Goal: Find specific page/section: Find specific page/section

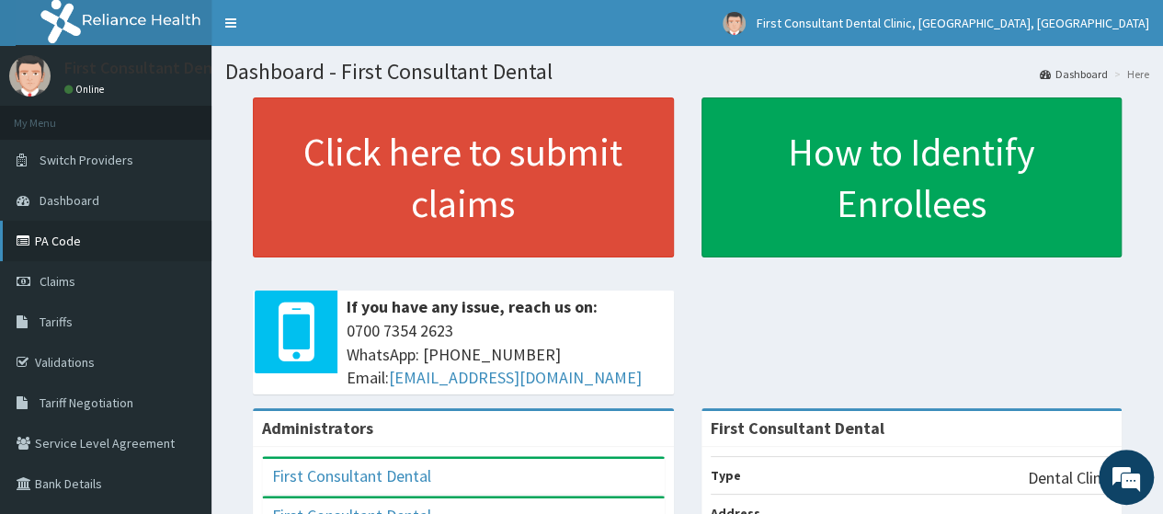
click at [118, 247] on link "PA Code" at bounding box center [106, 241] width 212 height 40
click at [94, 233] on link "PA Code" at bounding box center [106, 241] width 212 height 40
click at [79, 237] on link "PA Code" at bounding box center [106, 241] width 212 height 40
click at [1000, 412] on div "First Consultant Dental" at bounding box center [912, 429] width 421 height 36
click at [74, 242] on link "PA Code" at bounding box center [106, 241] width 212 height 40
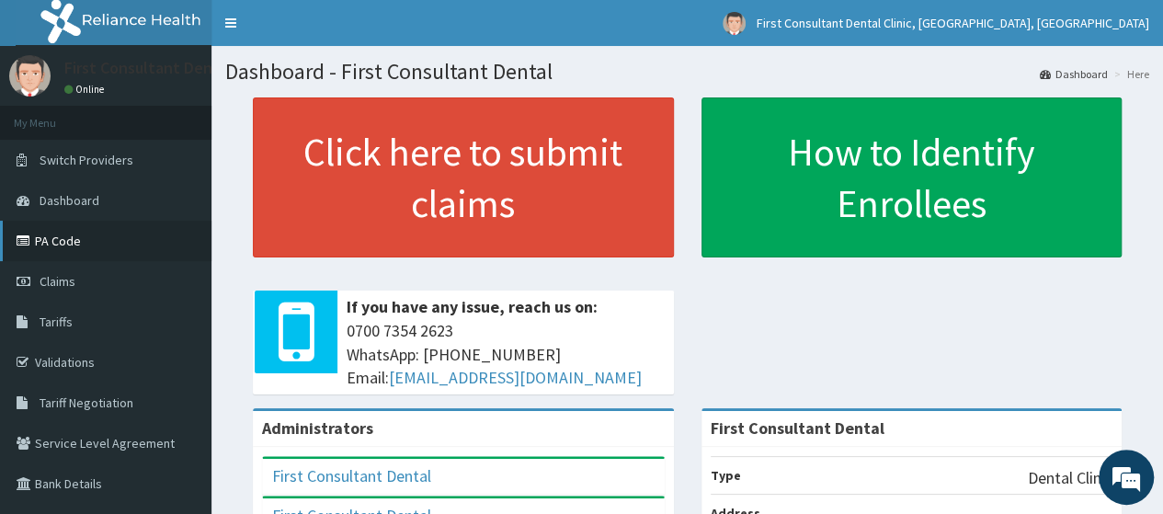
click at [117, 253] on link "PA Code" at bounding box center [106, 241] width 212 height 40
click at [74, 229] on link "PA Code" at bounding box center [106, 241] width 212 height 40
click at [66, 234] on link "PA Code" at bounding box center [106, 241] width 212 height 40
click at [68, 231] on link "PA Code" at bounding box center [106, 241] width 212 height 40
click at [72, 240] on link "PA Code" at bounding box center [106, 241] width 212 height 40
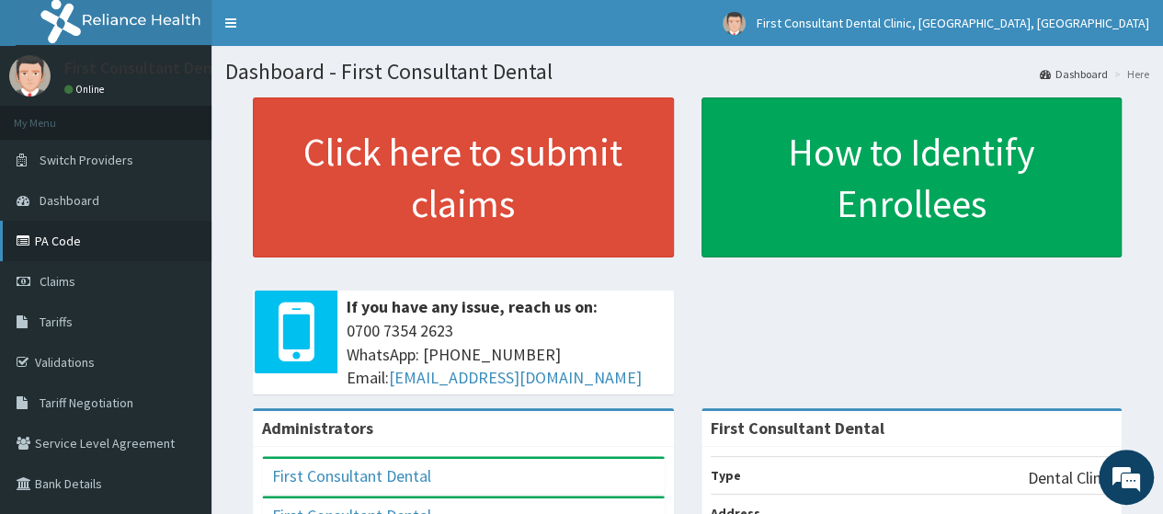
click at [86, 242] on link "PA Code" at bounding box center [106, 241] width 212 height 40
click at [86, 247] on link "PA Code" at bounding box center [106, 241] width 212 height 40
click at [70, 246] on link "PA Code" at bounding box center [106, 241] width 212 height 40
click at [68, 235] on link "PA Code" at bounding box center [106, 241] width 212 height 40
click at [82, 235] on link "PA Code" at bounding box center [106, 241] width 212 height 40
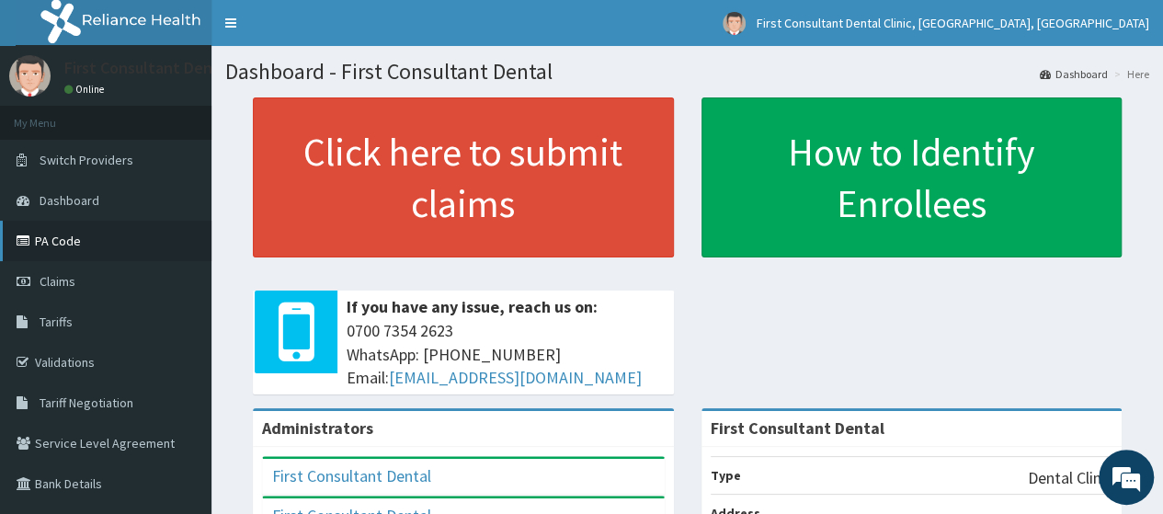
click at [73, 239] on link "PA Code" at bounding box center [106, 241] width 212 height 40
click at [59, 235] on link "PA Code" at bounding box center [106, 241] width 212 height 40
click at [125, 239] on link "PA Code" at bounding box center [106, 241] width 212 height 40
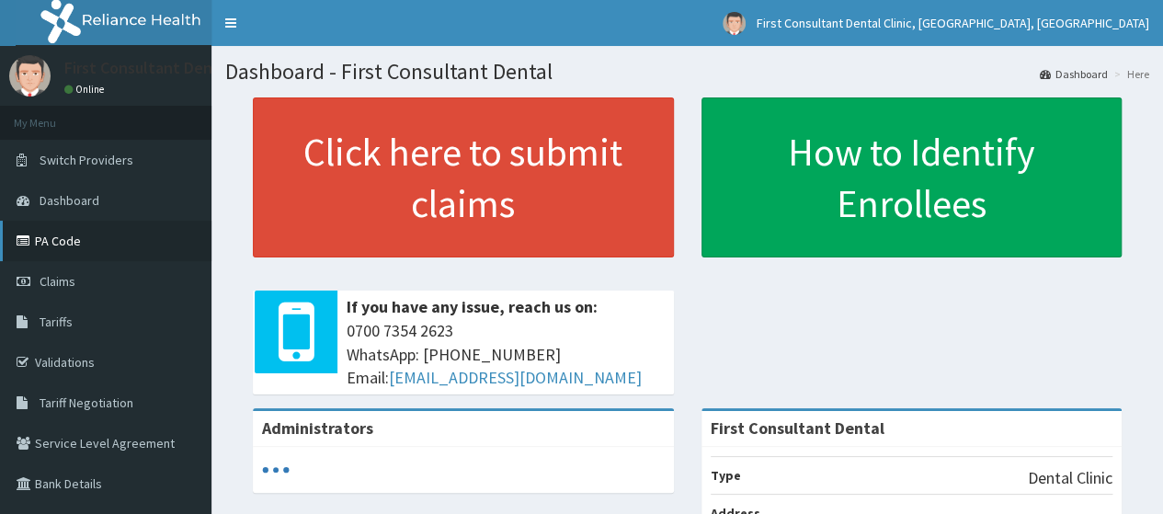
click at [99, 244] on link "PA Code" at bounding box center [106, 241] width 212 height 40
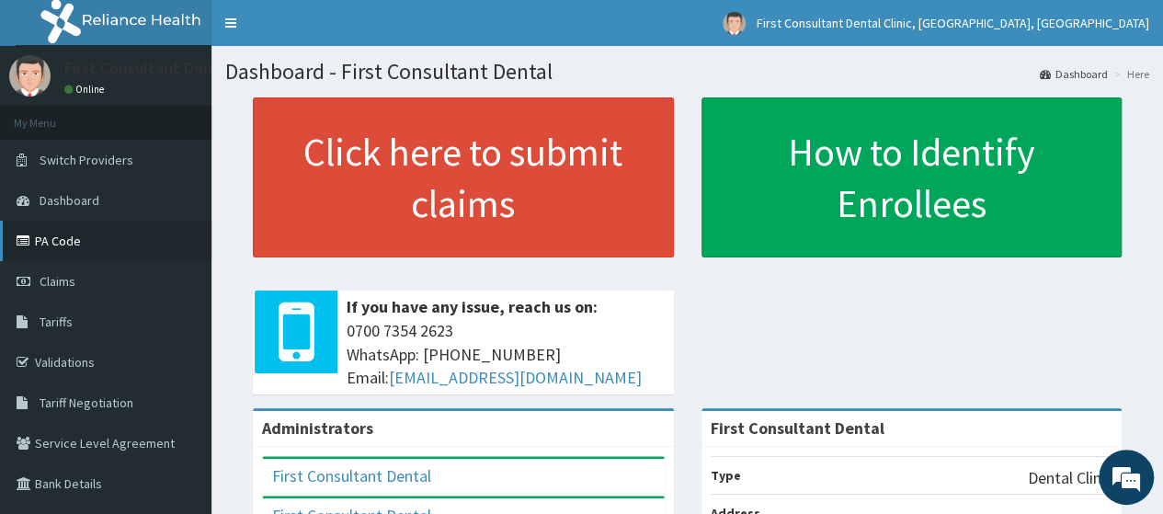
click at [128, 246] on link "PA Code" at bounding box center [106, 241] width 212 height 40
